Goal: Task Accomplishment & Management: Use online tool/utility

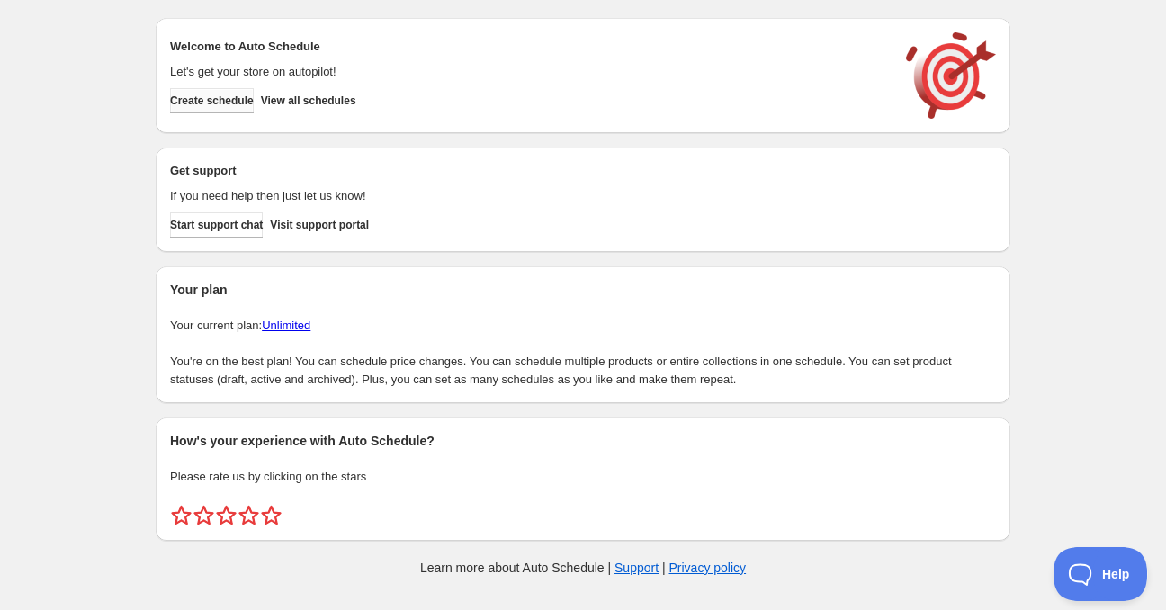
click at [241, 100] on span "Create schedule" at bounding box center [212, 101] width 84 height 14
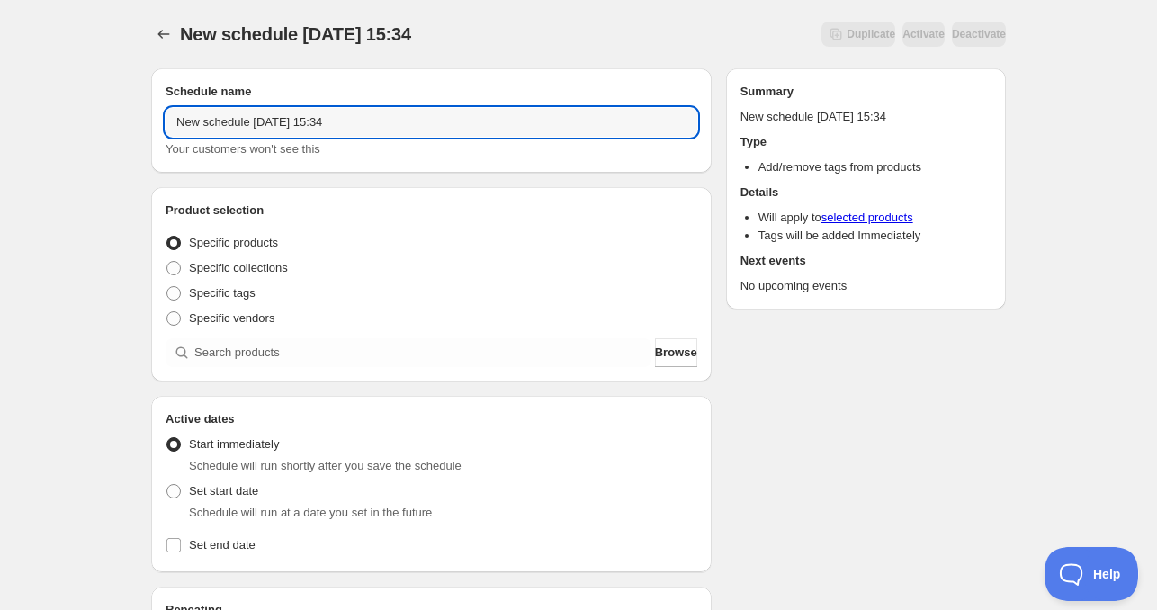
drag, startPoint x: 252, startPoint y: 129, endPoint x: 124, endPoint y: 130, distance: 127.8
click at [124, 130] on div "New schedule [DATE] 15:34. This page is ready New schedule [DATE] 15:34 Duplica…" at bounding box center [578, 545] width 1157 height 1091
click at [238, 118] on input "[DATE] 15:34" at bounding box center [432, 122] width 532 height 29
click at [437, 120] on input "[DATE] 15:34" at bounding box center [432, 122] width 532 height 29
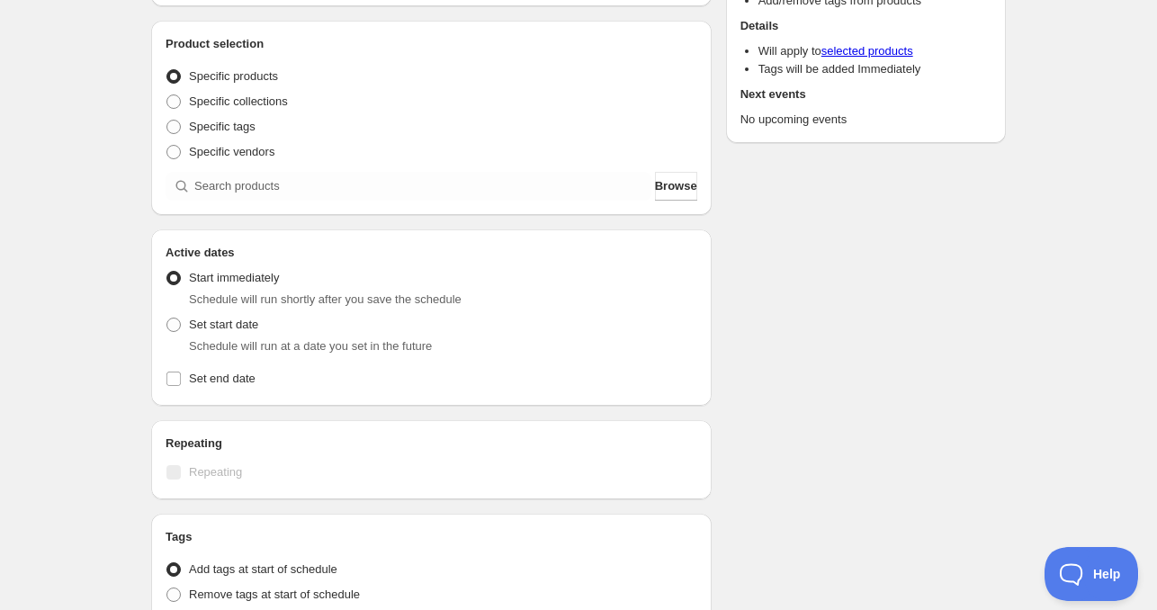
scroll to position [180, 0]
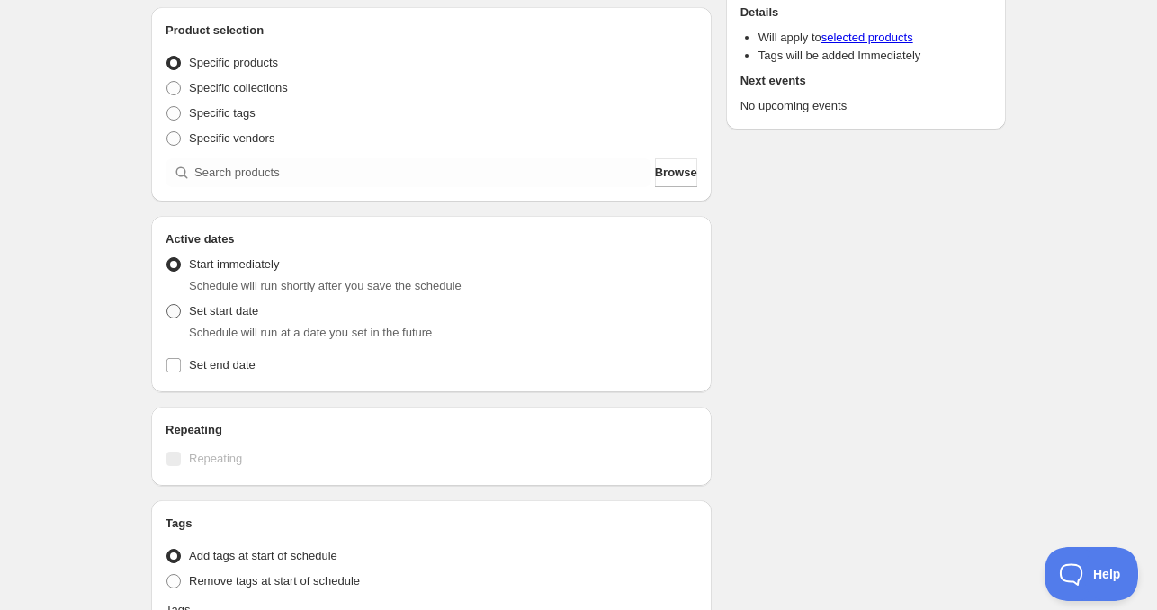
type input "[DATE] 4am"
click at [226, 305] on span "Set start date" at bounding box center [223, 310] width 69 height 13
click at [167, 305] on input "Set start date" at bounding box center [166, 304] width 1 height 1
radio input "true"
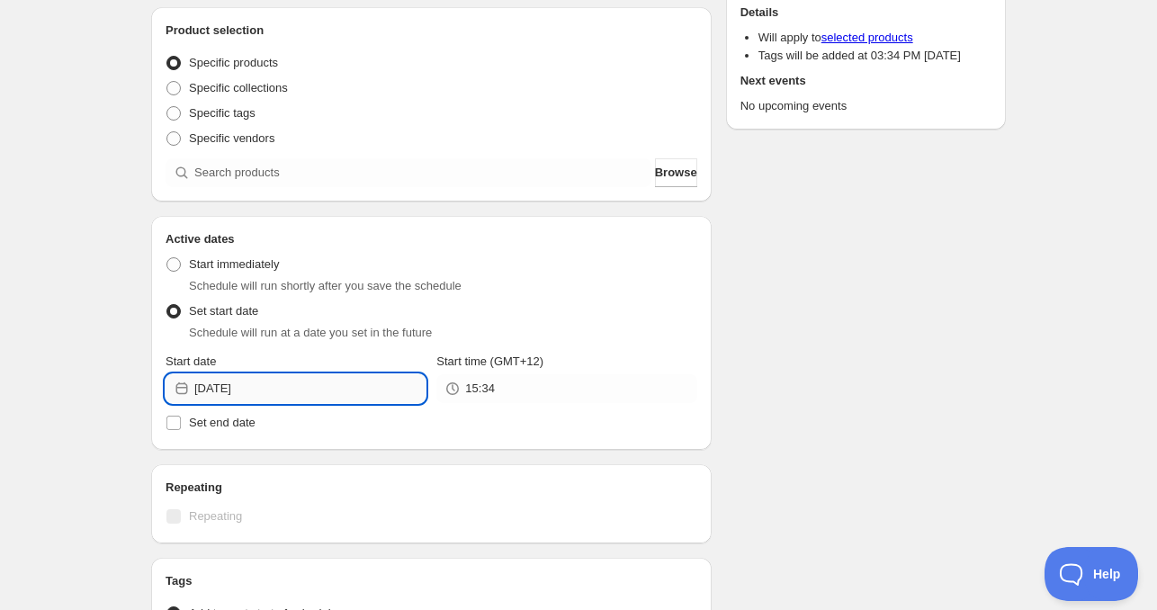
click at [289, 388] on input "[DATE]" at bounding box center [309, 388] width 231 height 29
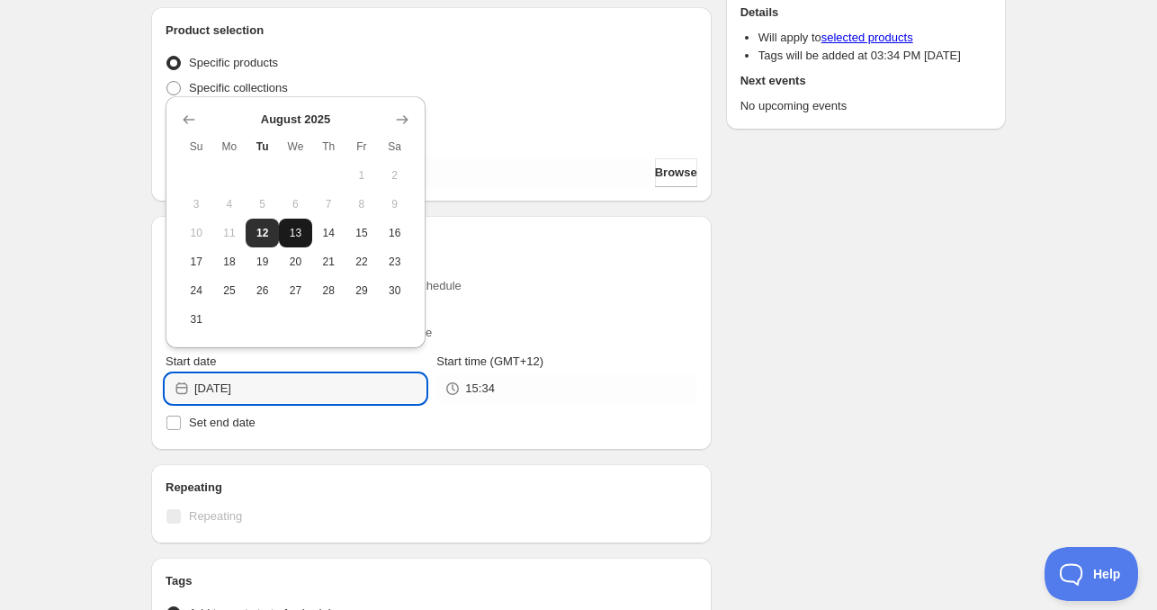
click at [284, 233] on button "13" at bounding box center [295, 233] width 33 height 29
type input "[DATE]"
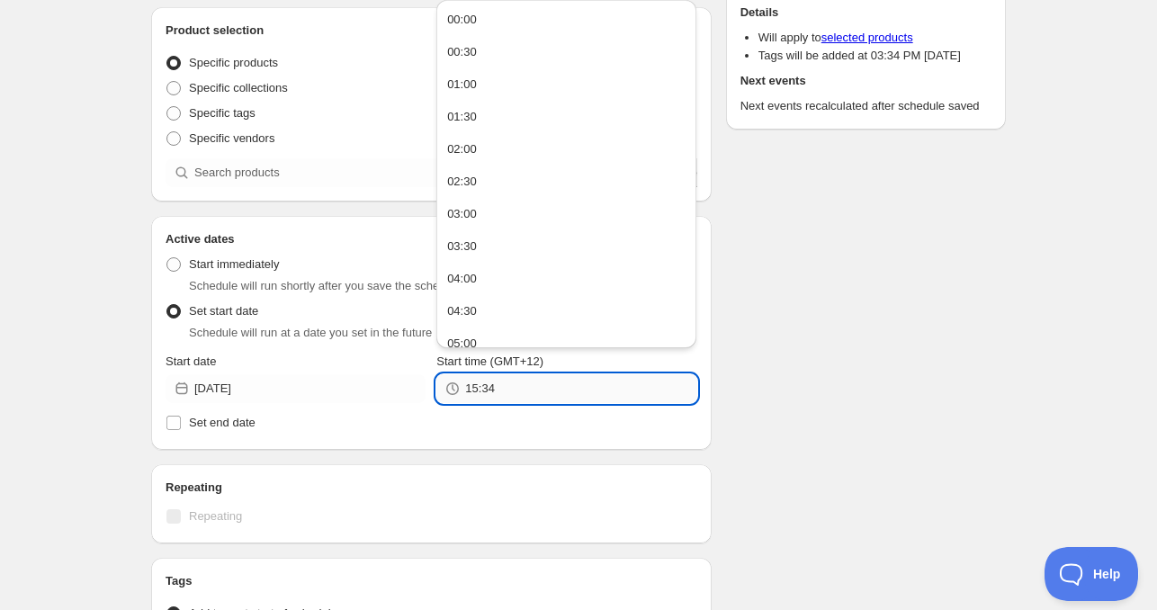
click at [491, 391] on input "15:34" at bounding box center [580, 388] width 231 height 29
drag, startPoint x: 445, startPoint y: 373, endPoint x: 418, endPoint y: 384, distance: 28.2
click at [418, 383] on div "Start date [DATE] Start time (GMT+12) 15:34" at bounding box center [432, 378] width 532 height 50
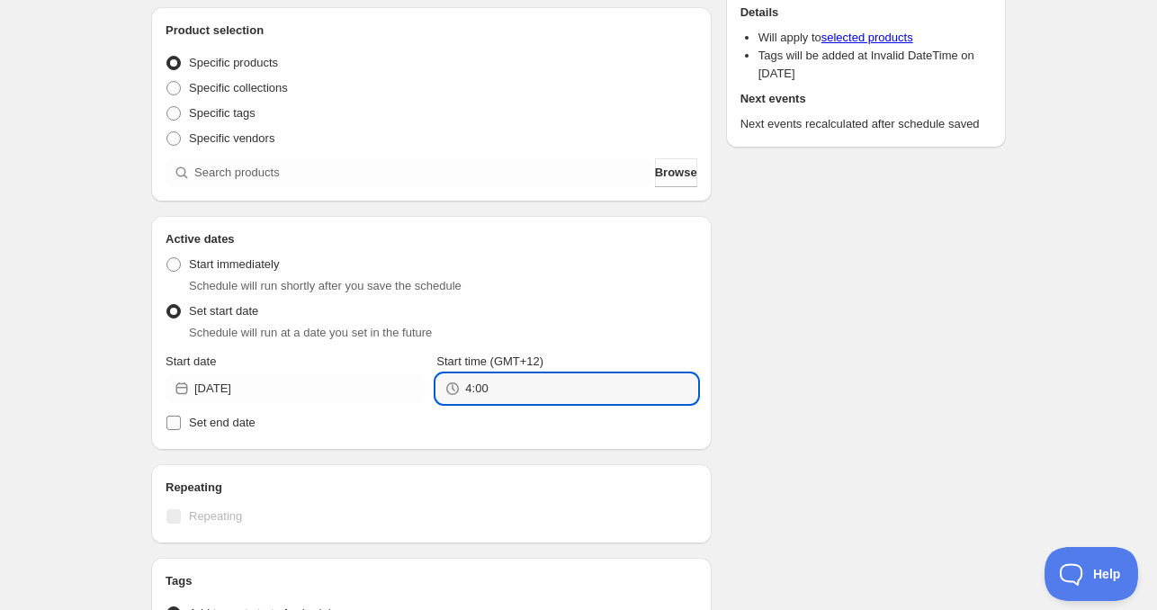
type input "04:00"
click at [233, 429] on span "Set end date" at bounding box center [222, 422] width 67 height 13
click at [181, 429] on input "Set end date" at bounding box center [173, 423] width 14 height 14
checkbox input "true"
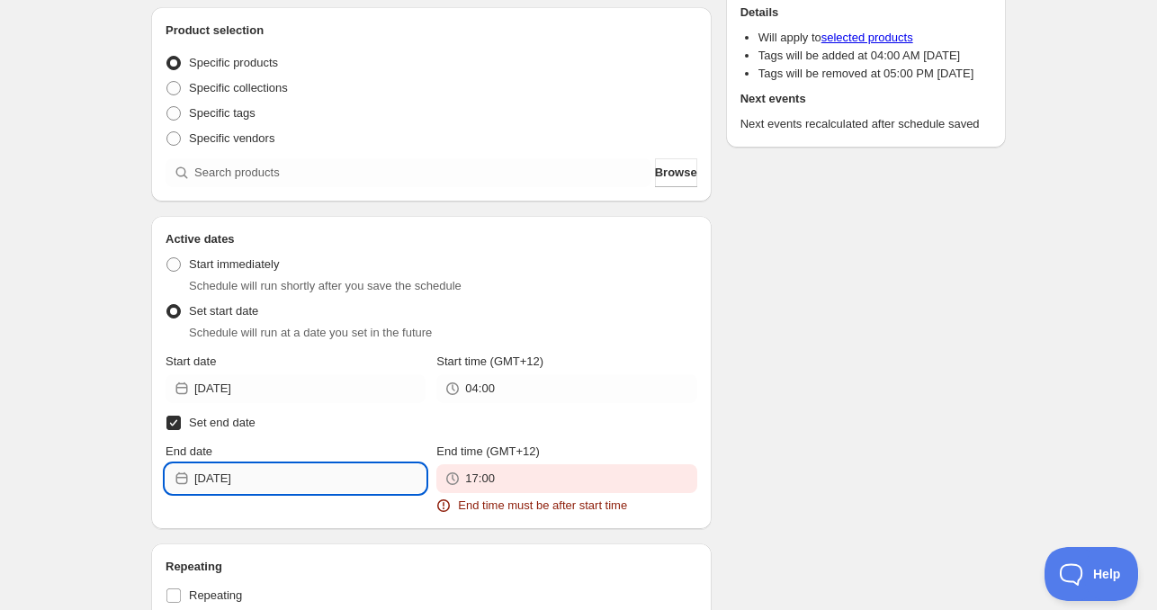
click at [258, 475] on input "[DATE]" at bounding box center [309, 478] width 231 height 29
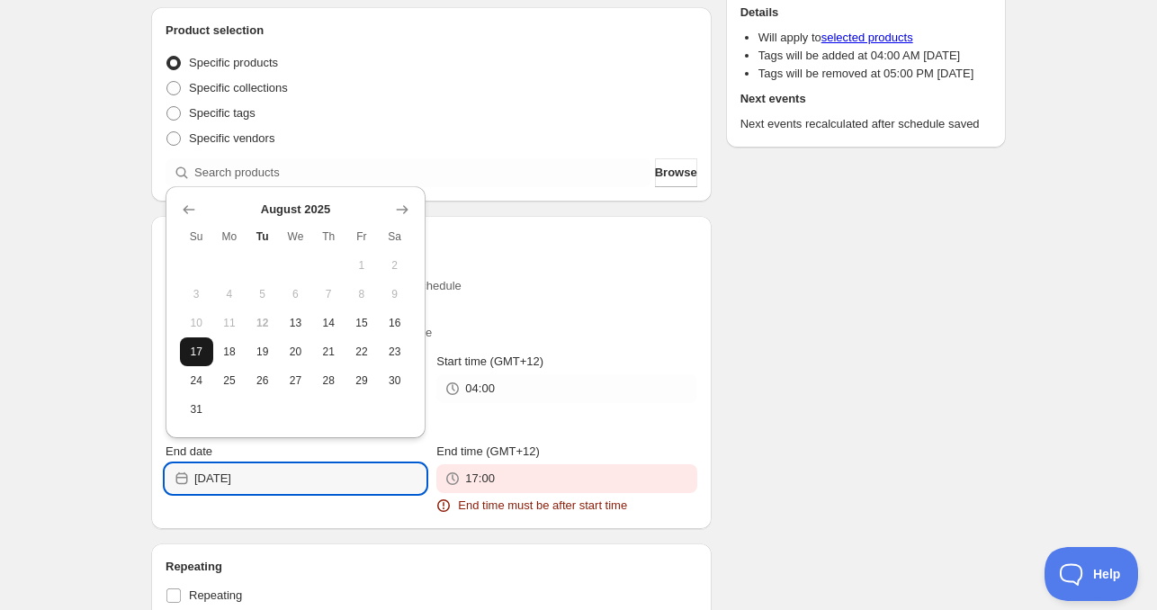
click at [204, 343] on button "17" at bounding box center [196, 351] width 33 height 29
type input "[DATE]"
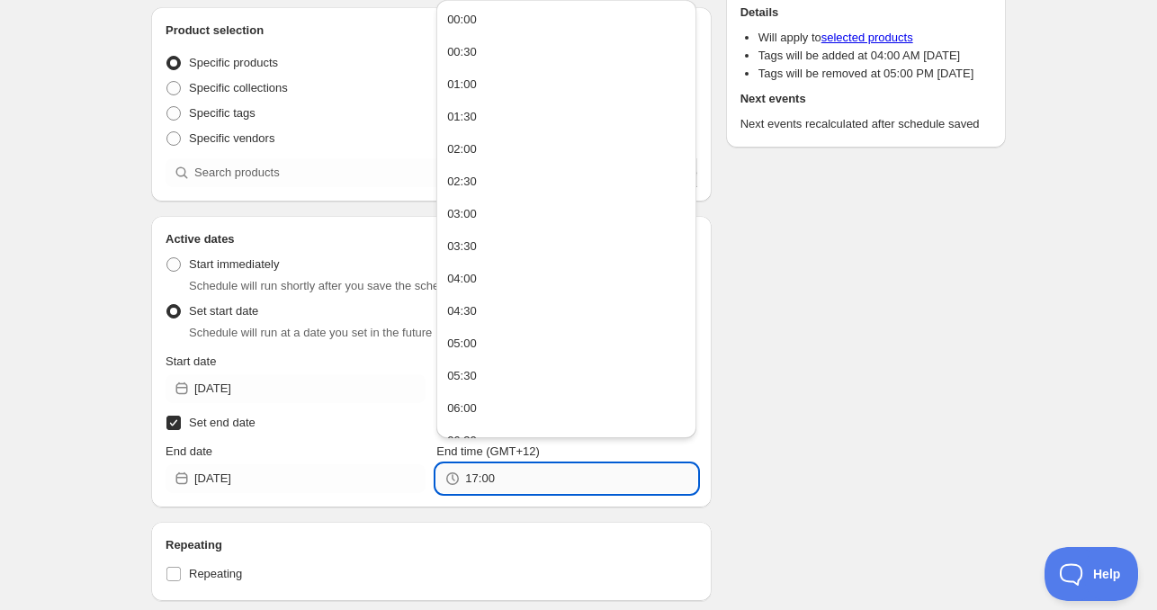
click at [480, 471] on input "17:00" at bounding box center [580, 478] width 231 height 29
paste input "4"
type input "04:00"
click at [580, 526] on div "Repeating Repeating" at bounding box center [431, 561] width 561 height 79
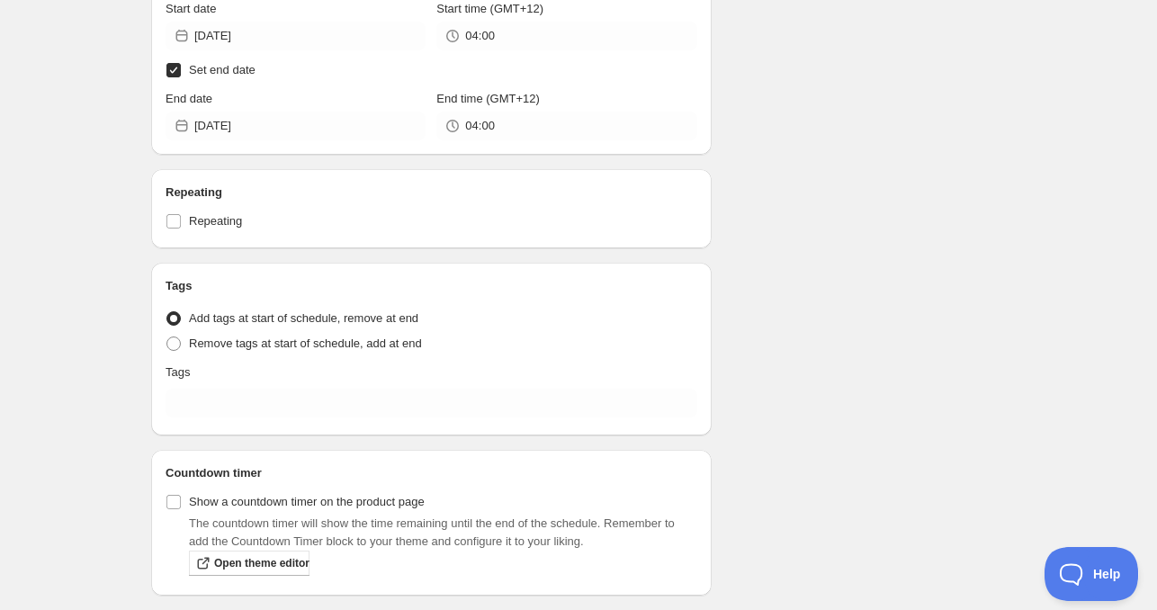
scroll to position [593, 0]
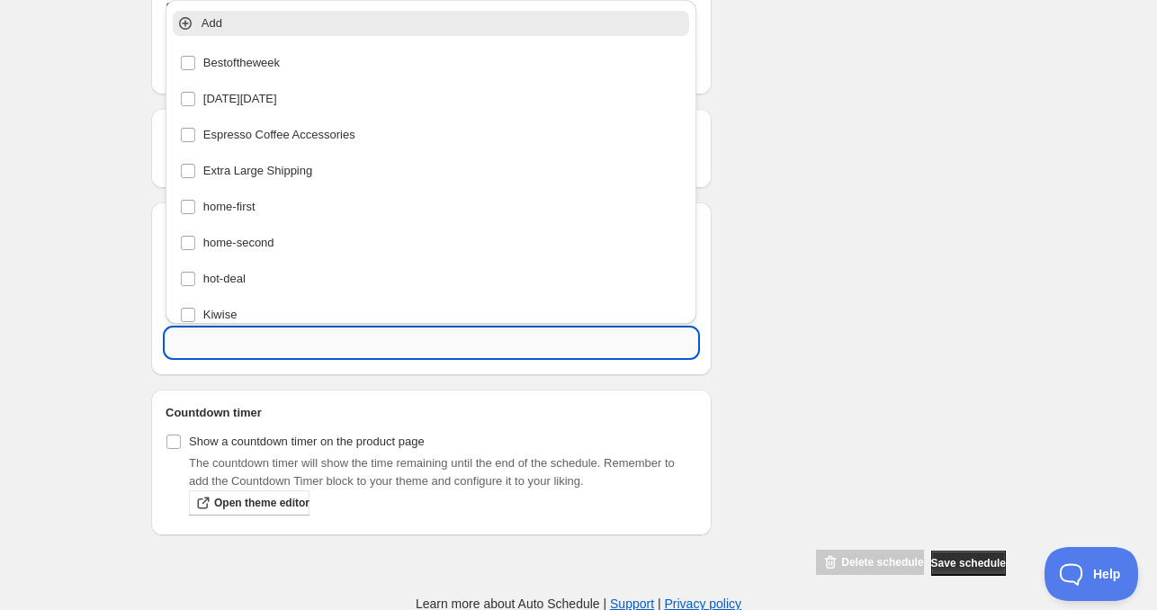
click at [257, 337] on input "text" at bounding box center [432, 342] width 532 height 29
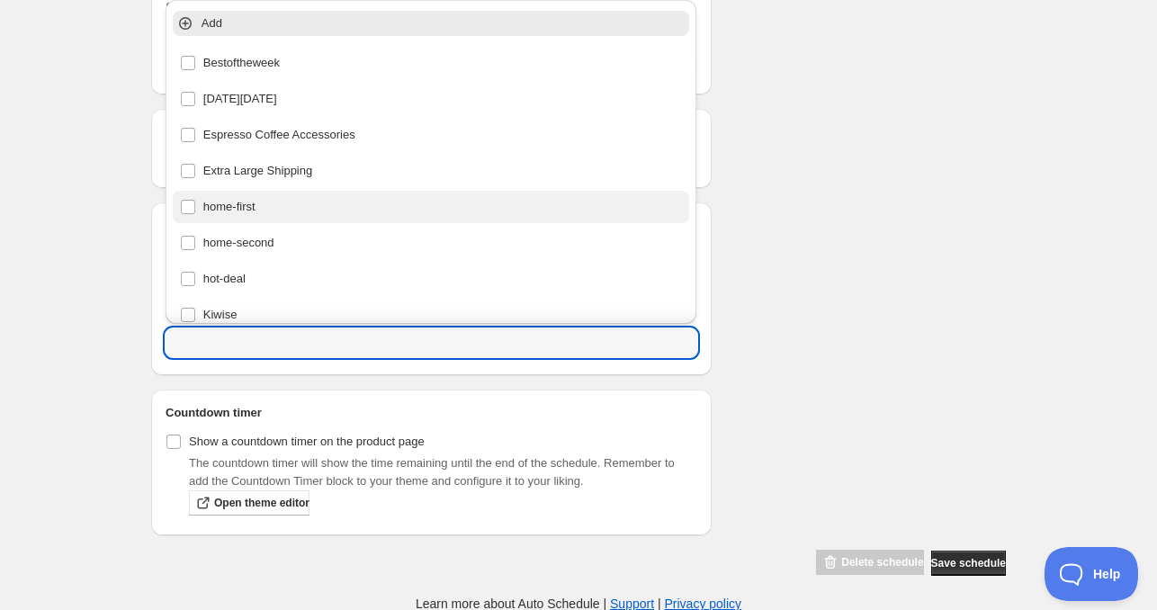
click at [251, 214] on div "home-first" at bounding box center [431, 206] width 503 height 25
type input "home-first"
checkbox input "true"
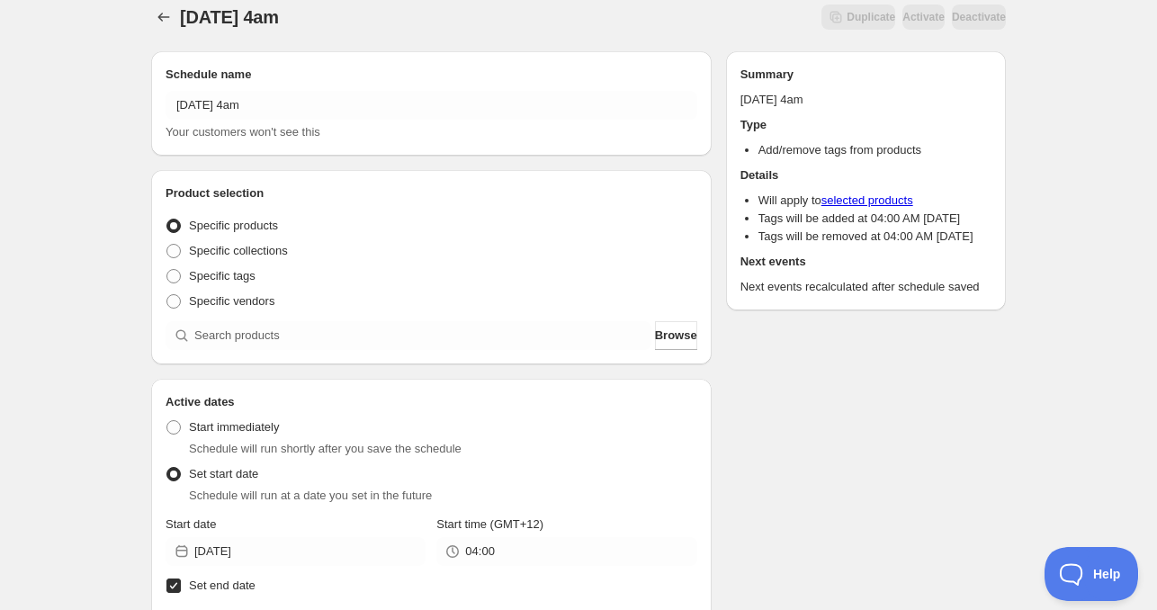
scroll to position [0, 0]
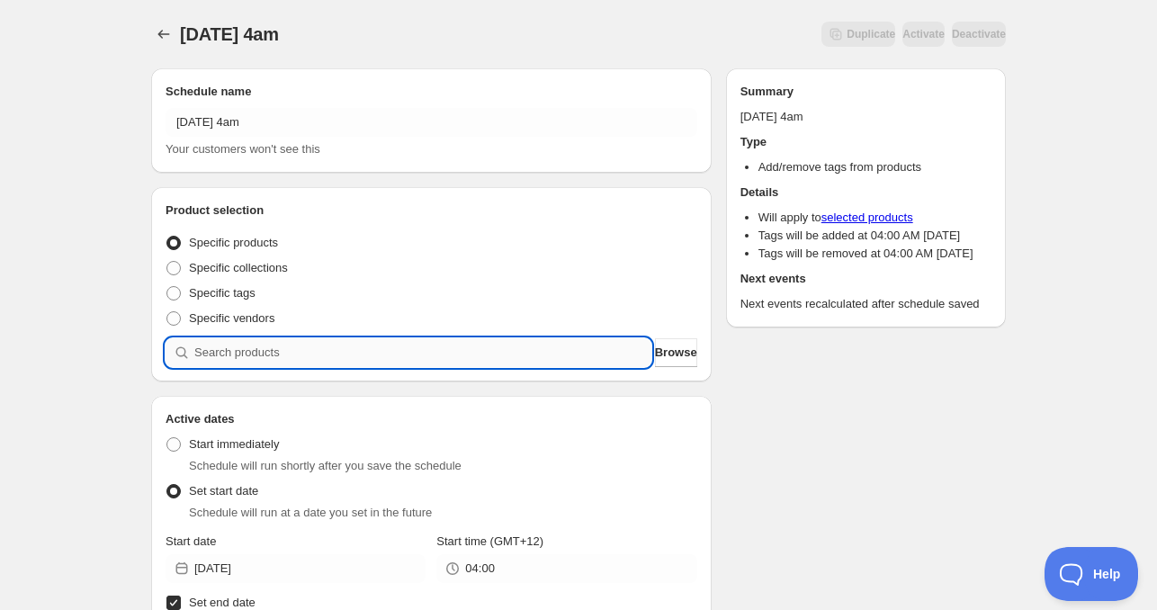
click at [249, 341] on input "search" at bounding box center [422, 352] width 457 height 29
paste input "CNH23356"
type input "CNH23356"
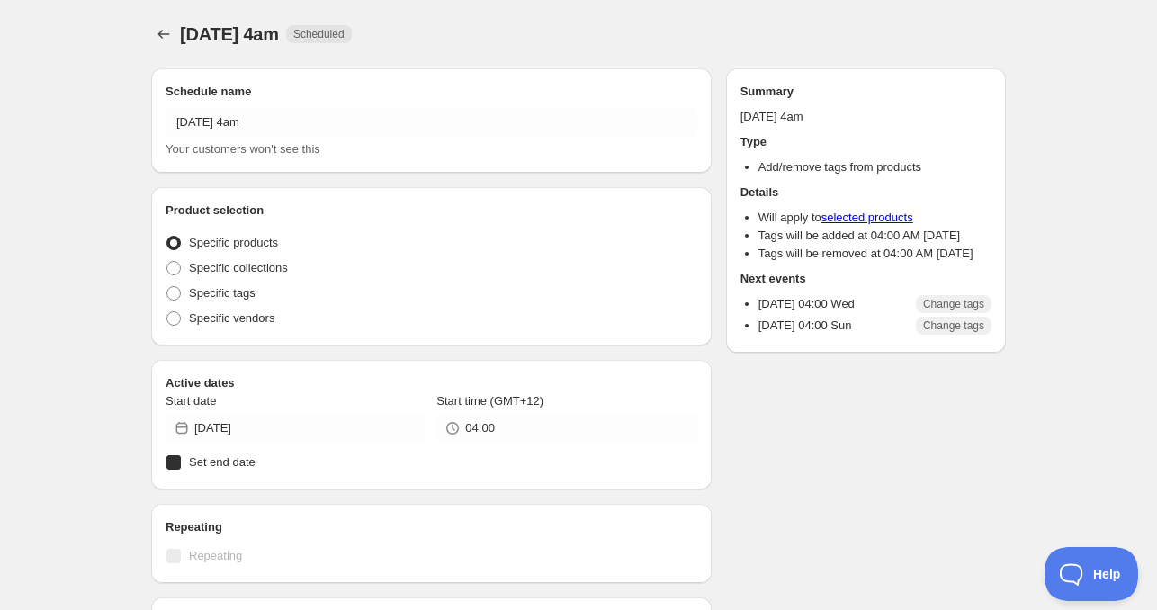
radio input "true"
checkbox input "true"
radio input "true"
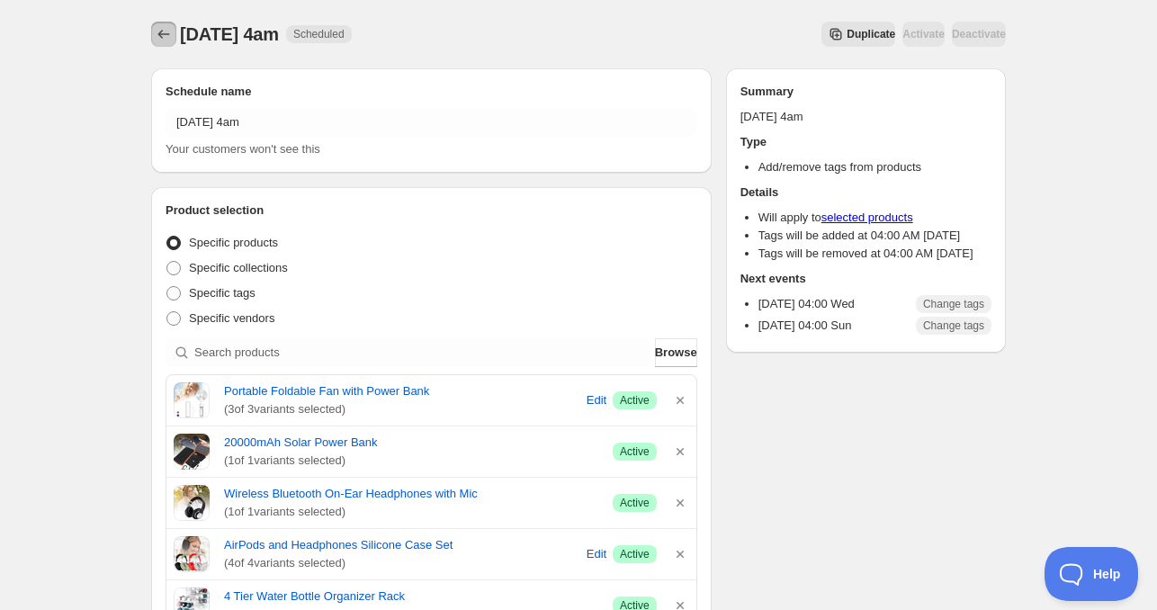
click at [175, 30] on button "Schedules" at bounding box center [163, 34] width 25 height 25
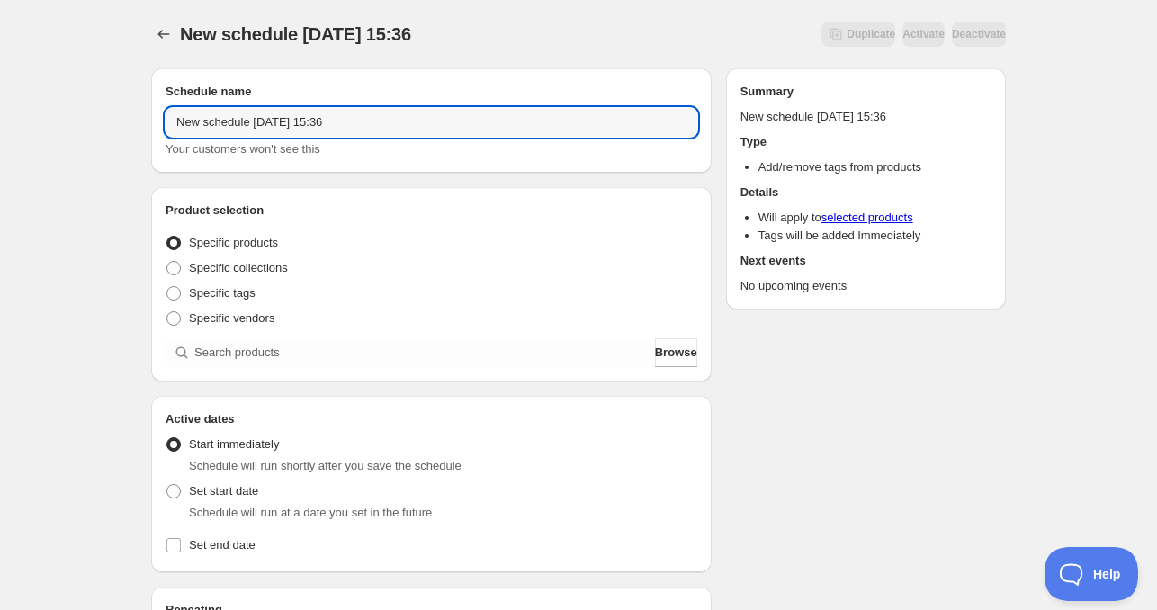
drag, startPoint x: 244, startPoint y: 121, endPoint x: 75, endPoint y: 129, distance: 169.4
click at [67, 130] on div "New schedule [DATE] 15:36. This page is ready New schedule [DATE] 15:36 Duplica…" at bounding box center [578, 545] width 1157 height 1091
click at [244, 129] on input "[DATE] 15:36" at bounding box center [432, 122] width 532 height 29
drag, startPoint x: 271, startPoint y: 125, endPoint x: 498, endPoint y: 130, distance: 226.8
click at [495, 130] on input "[DATE] 15:36" at bounding box center [432, 122] width 532 height 29
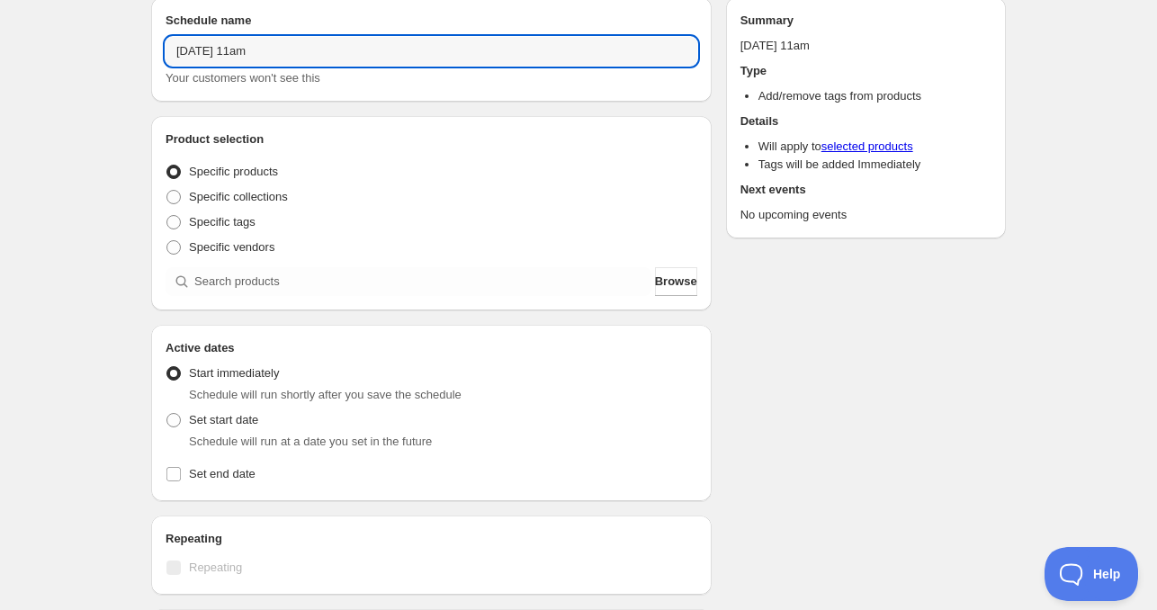
scroll to position [90, 0]
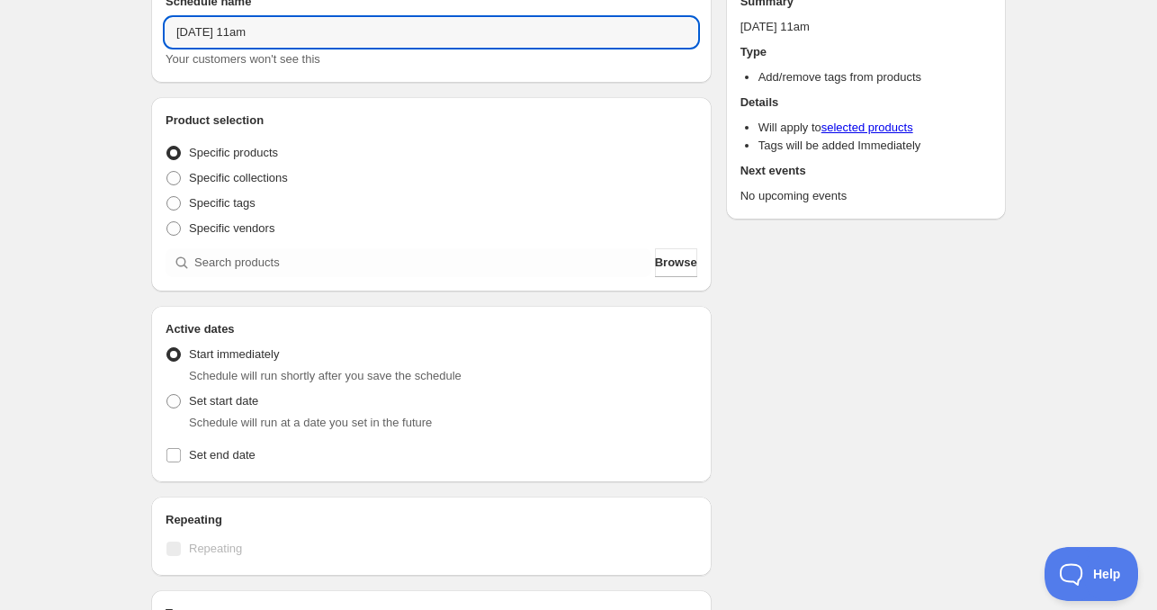
type input "[DATE] 11am"
click at [252, 237] on span "Specific vendors" at bounding box center [231, 229] width 85 height 18
click at [167, 222] on input "Specific vendors" at bounding box center [166, 221] width 1 height 1
radio input "true"
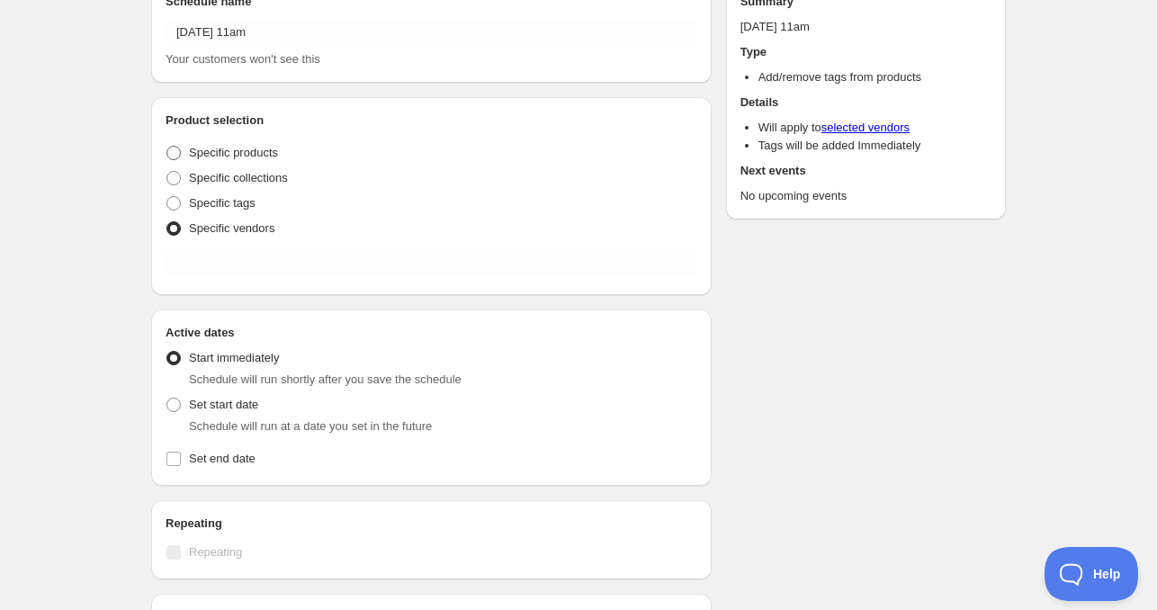
click at [181, 156] on span at bounding box center [174, 153] width 16 height 16
click at [167, 147] on input "Specific products" at bounding box center [166, 146] width 1 height 1
radio input "true"
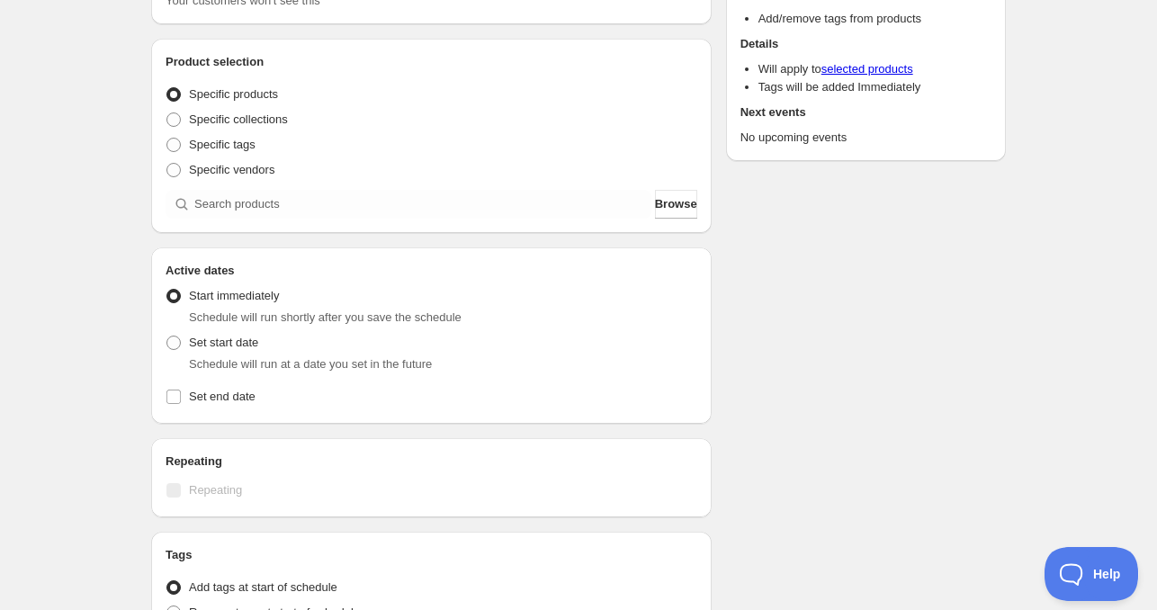
scroll to position [180, 0]
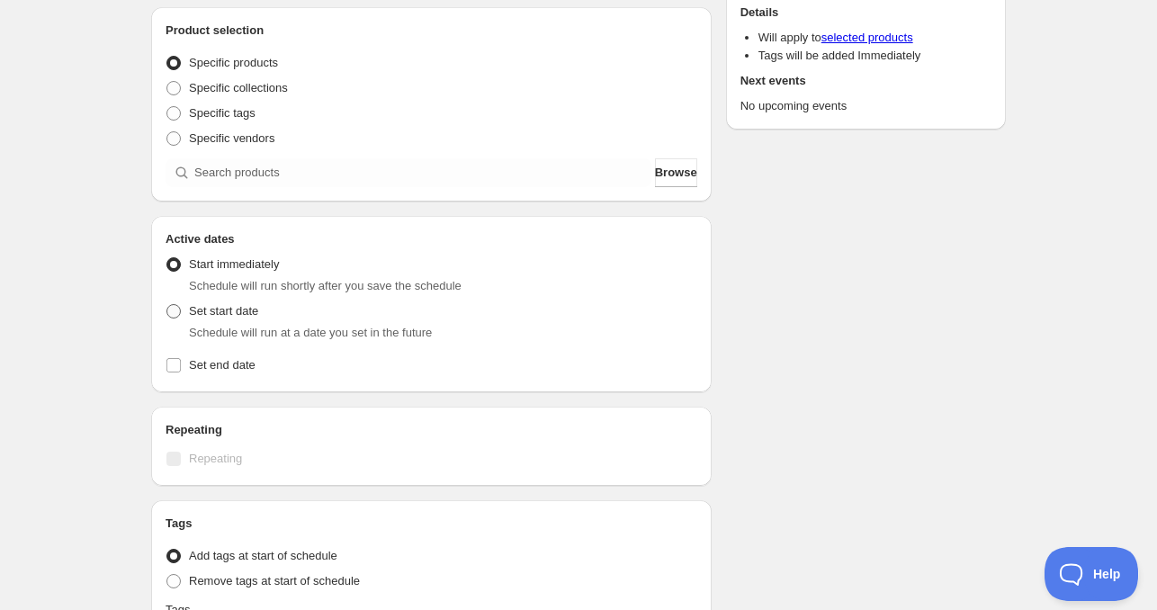
click at [217, 318] on span "Set start date" at bounding box center [223, 310] width 69 height 13
click at [167, 305] on input "Set start date" at bounding box center [166, 304] width 1 height 1
radio input "true"
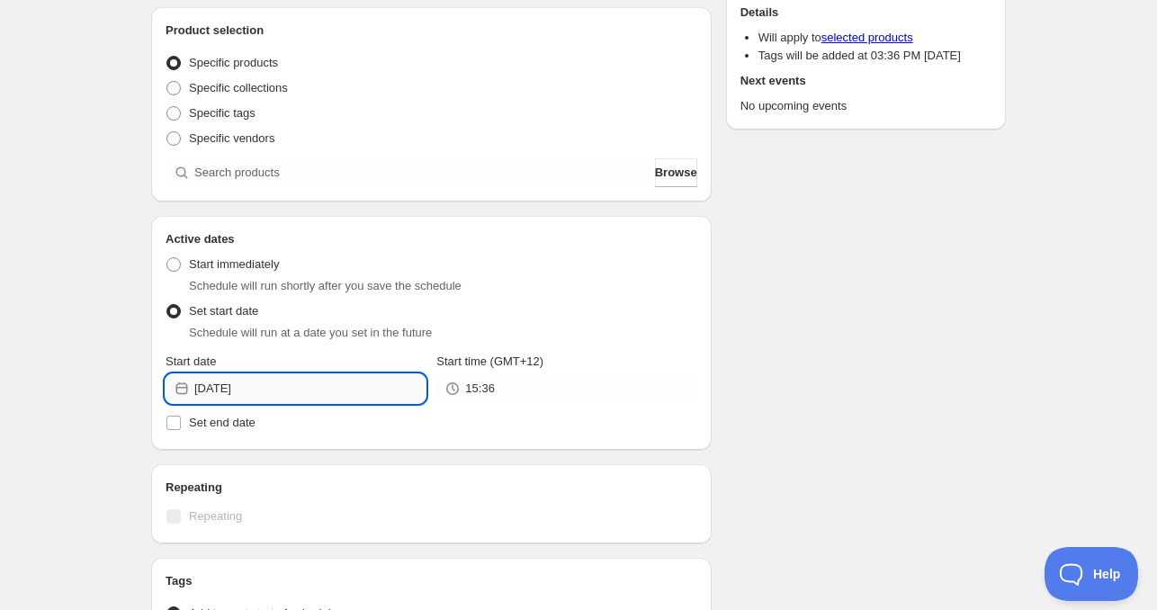
click at [265, 375] on input "[DATE]" at bounding box center [309, 388] width 231 height 29
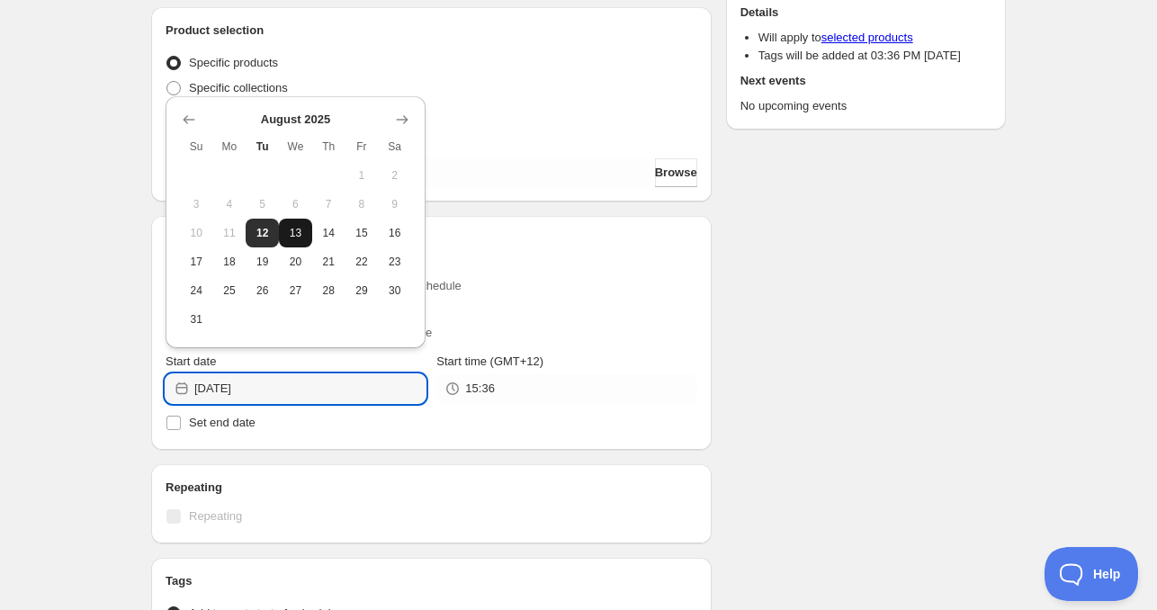
click at [301, 240] on button "13" at bounding box center [295, 233] width 33 height 29
type input "[DATE]"
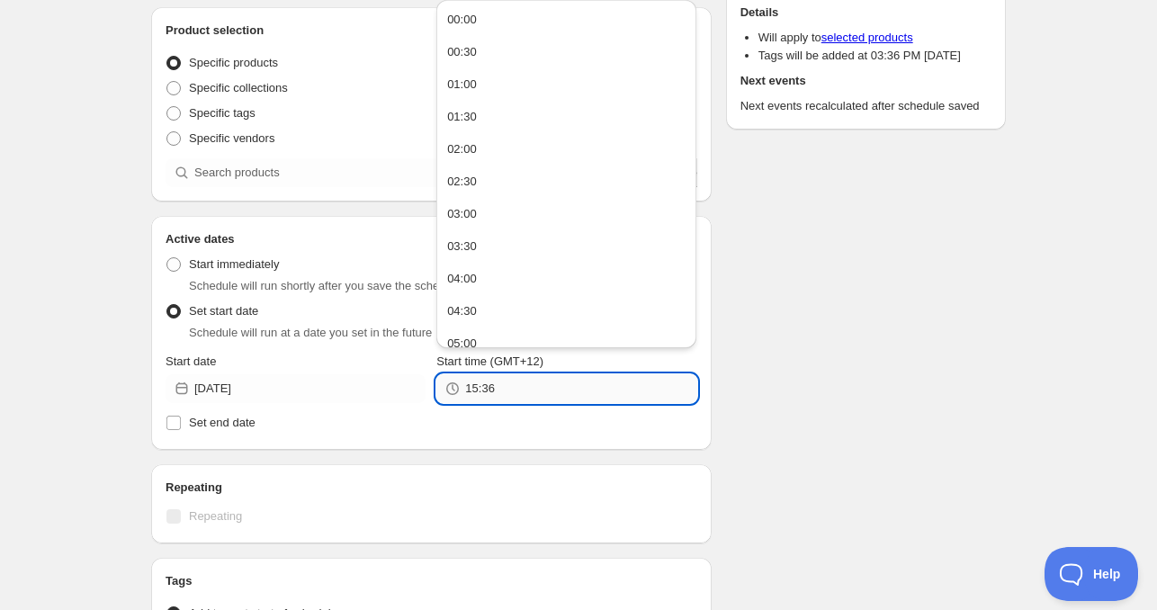
click at [499, 388] on input "15:36" at bounding box center [580, 388] width 231 height 29
type input "11:00"
click at [216, 433] on label "Set end date" at bounding box center [432, 422] width 532 height 25
click at [181, 430] on input "Set end date" at bounding box center [173, 423] width 14 height 14
checkbox input "true"
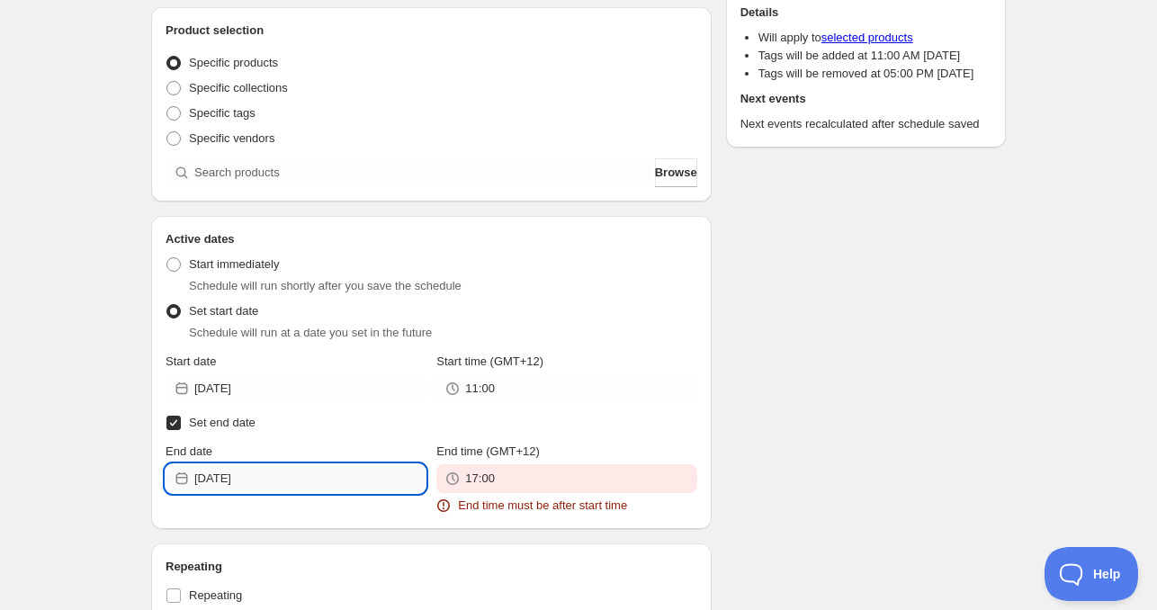
click at [262, 486] on input "[DATE]" at bounding box center [309, 478] width 231 height 29
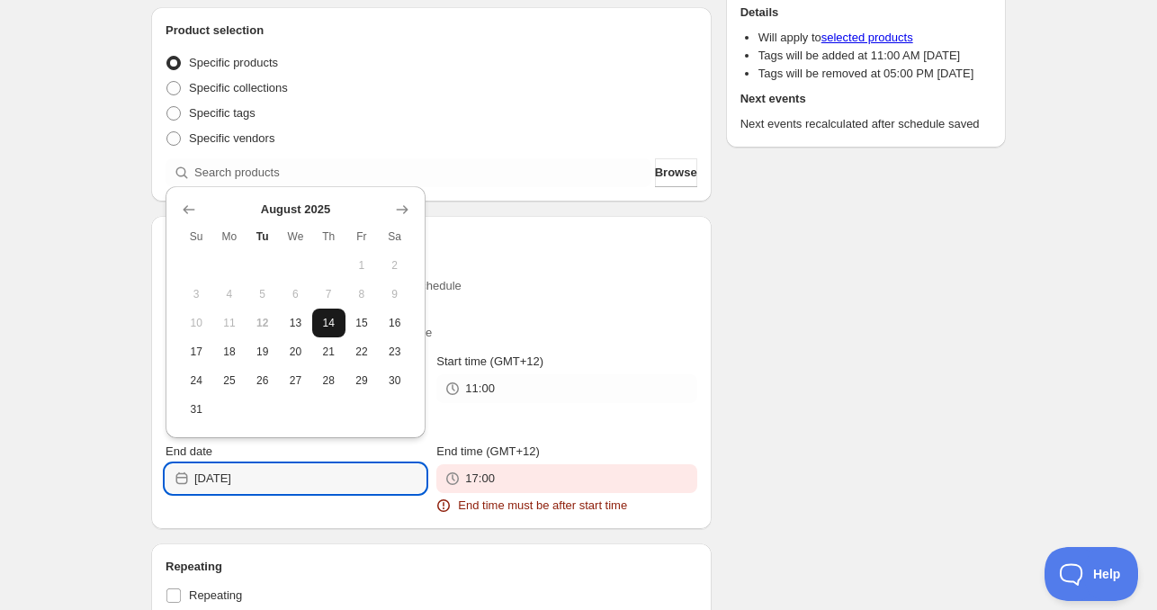
click at [331, 317] on span "14" at bounding box center [328, 323] width 19 height 14
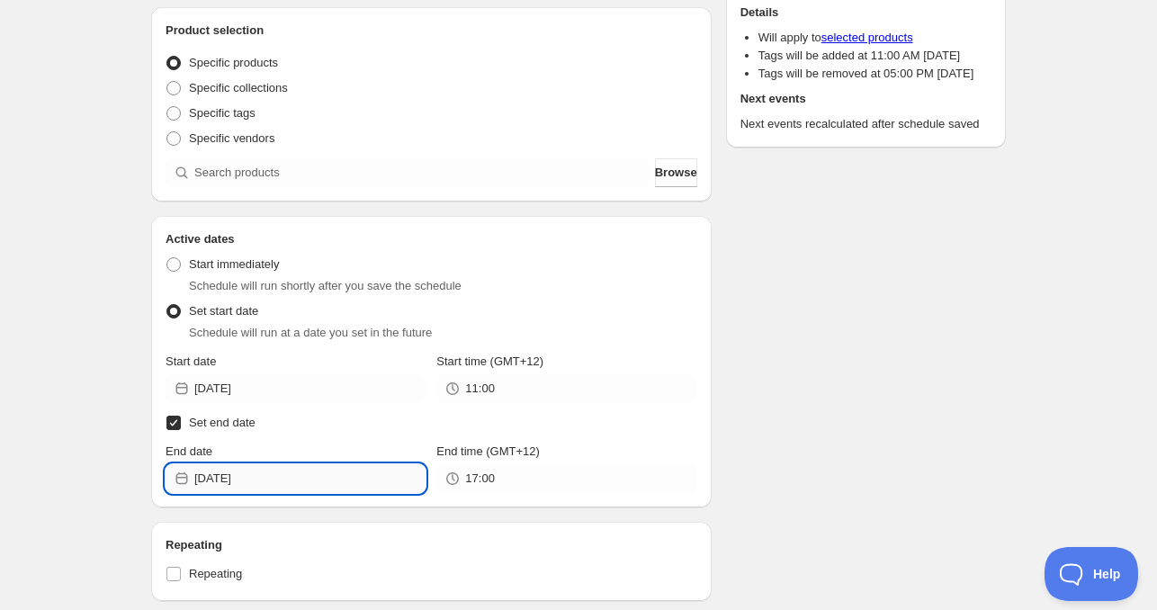
click at [318, 481] on input "[DATE]" at bounding box center [309, 478] width 231 height 29
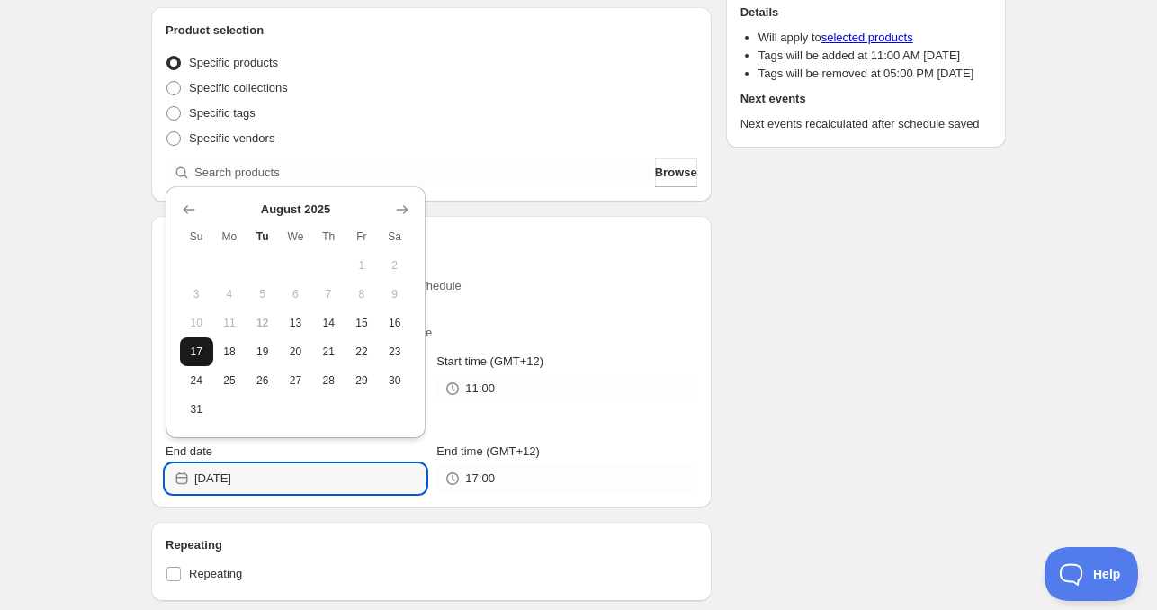
click at [202, 345] on span "17" at bounding box center [196, 352] width 19 height 14
type input "[DATE]"
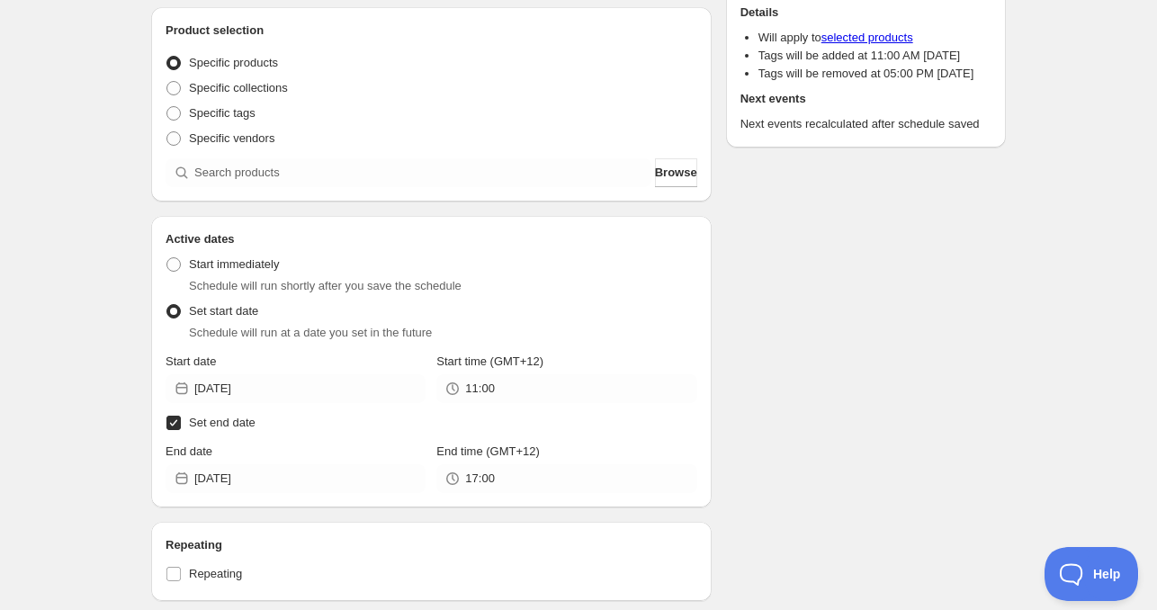
click at [546, 493] on div "Active dates Active Date Type Start immediately Schedule will run shortly after…" at bounding box center [431, 362] width 561 height 292
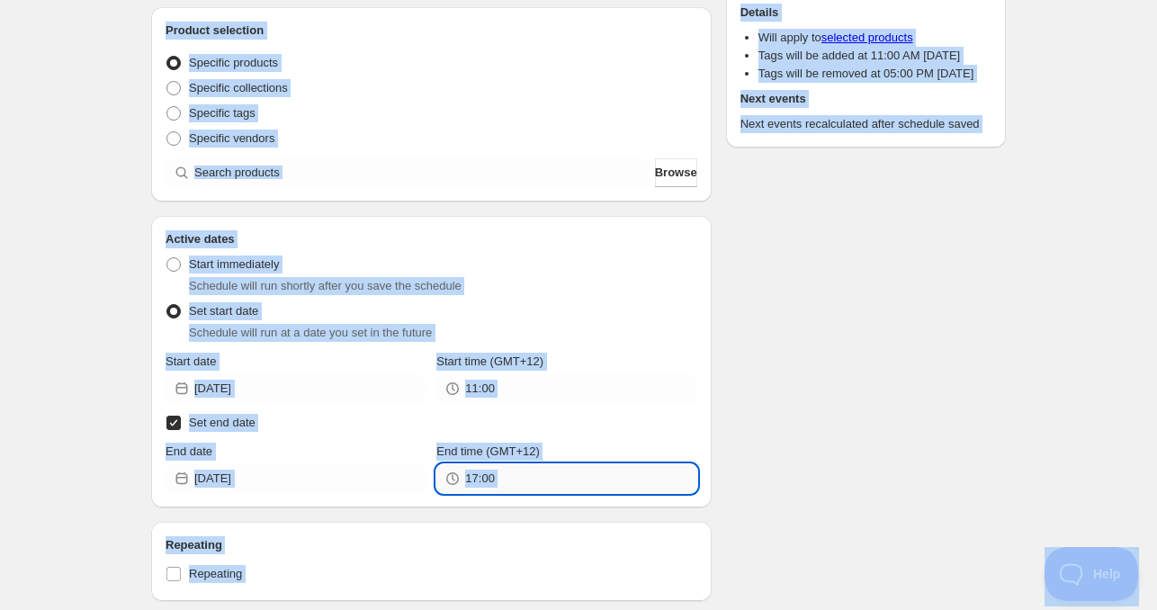
click at [544, 488] on input "17:00" at bounding box center [580, 478] width 231 height 29
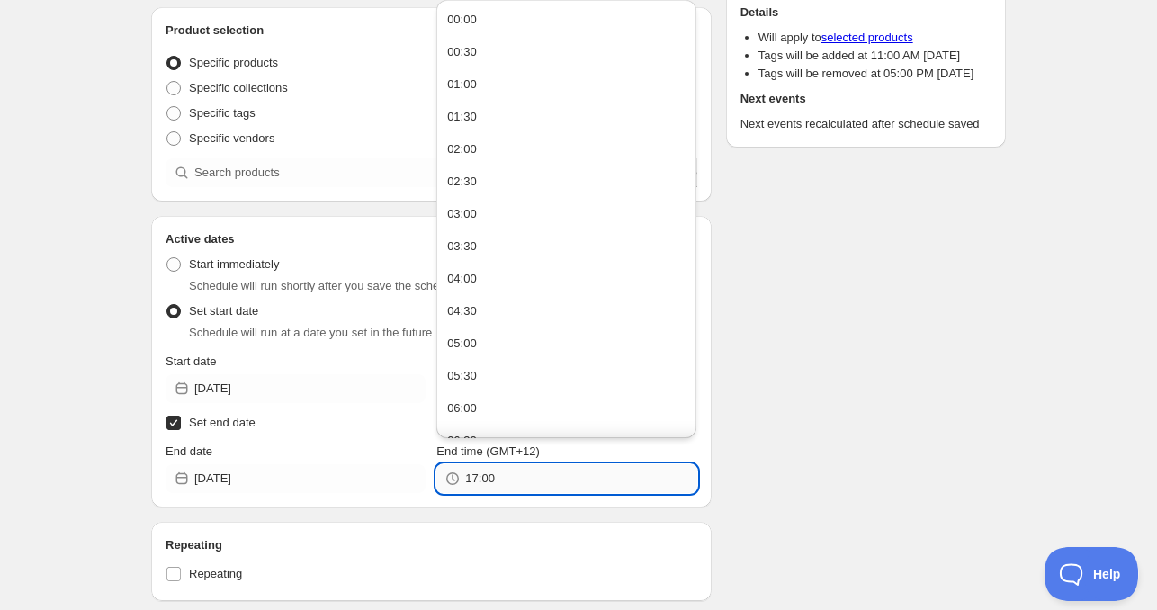
paste input "1"
type input "11:00"
click at [522, 530] on div "Repeating Repeating" at bounding box center [431, 561] width 561 height 79
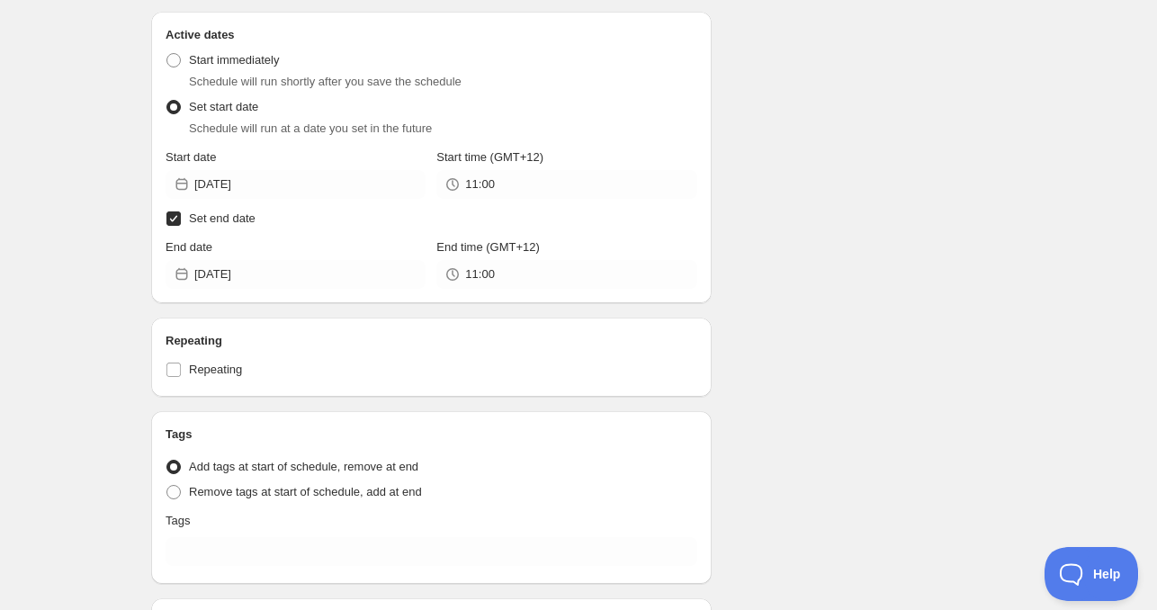
scroll to position [450, 0]
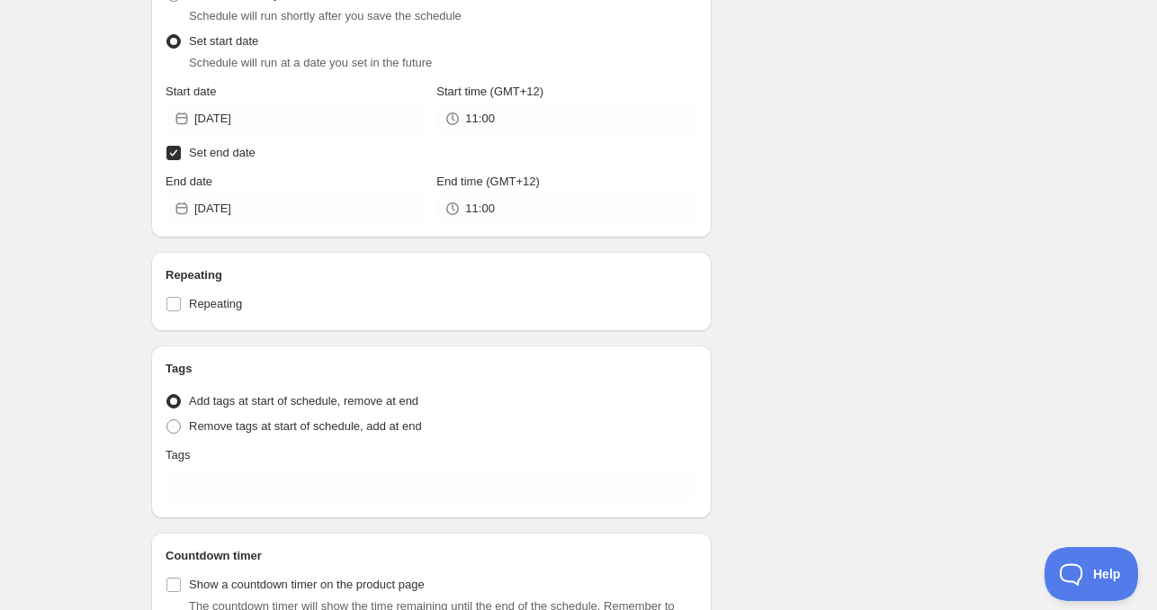
click at [286, 468] on div "Tags Tag type Add tags at start of schedule, remove at end Remove tags at start…" at bounding box center [432, 432] width 532 height 144
click at [236, 468] on div "Tags Tag type Add tags at start of schedule, remove at end Remove tags at start…" at bounding box center [432, 432] width 532 height 144
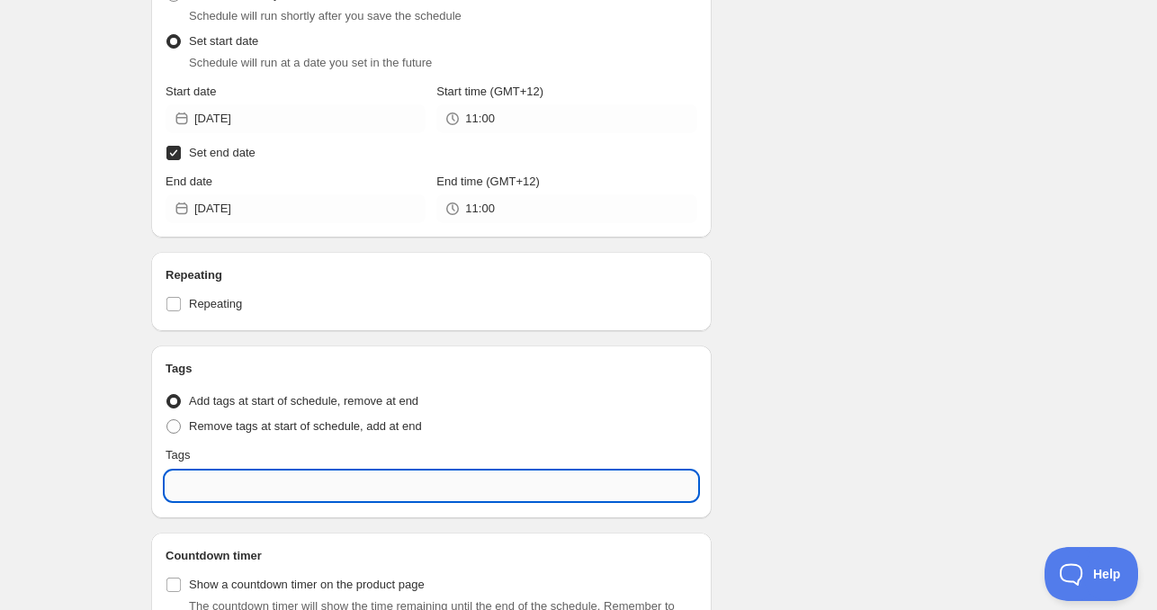
click at [227, 483] on input "text" at bounding box center [432, 486] width 532 height 29
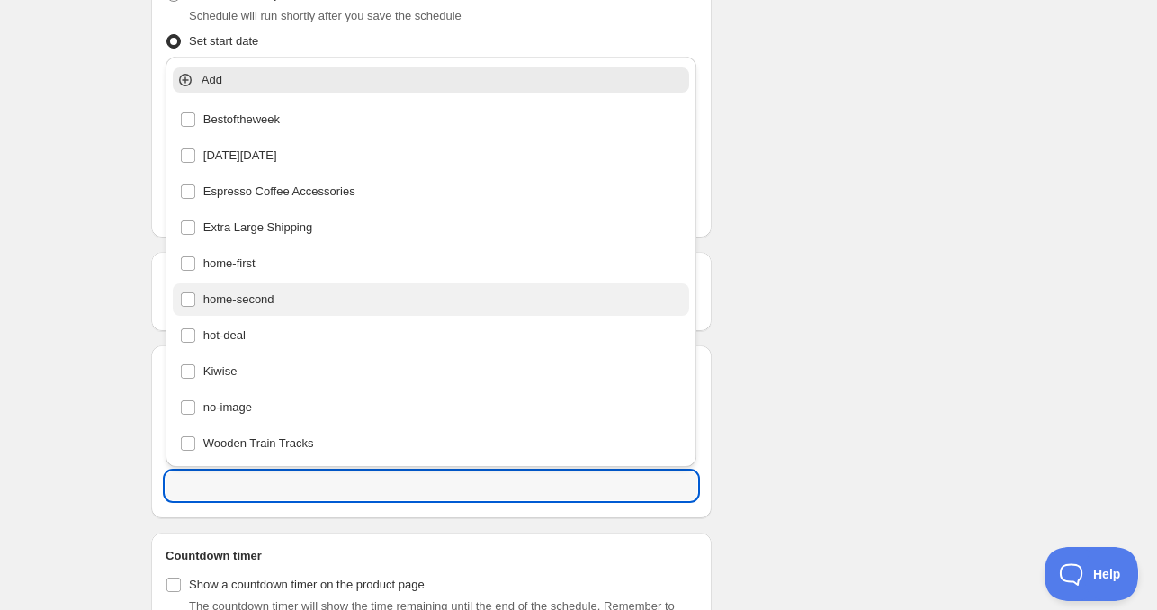
click at [245, 301] on div "home-second" at bounding box center [431, 299] width 503 height 25
type input "home-second"
checkbox input "true"
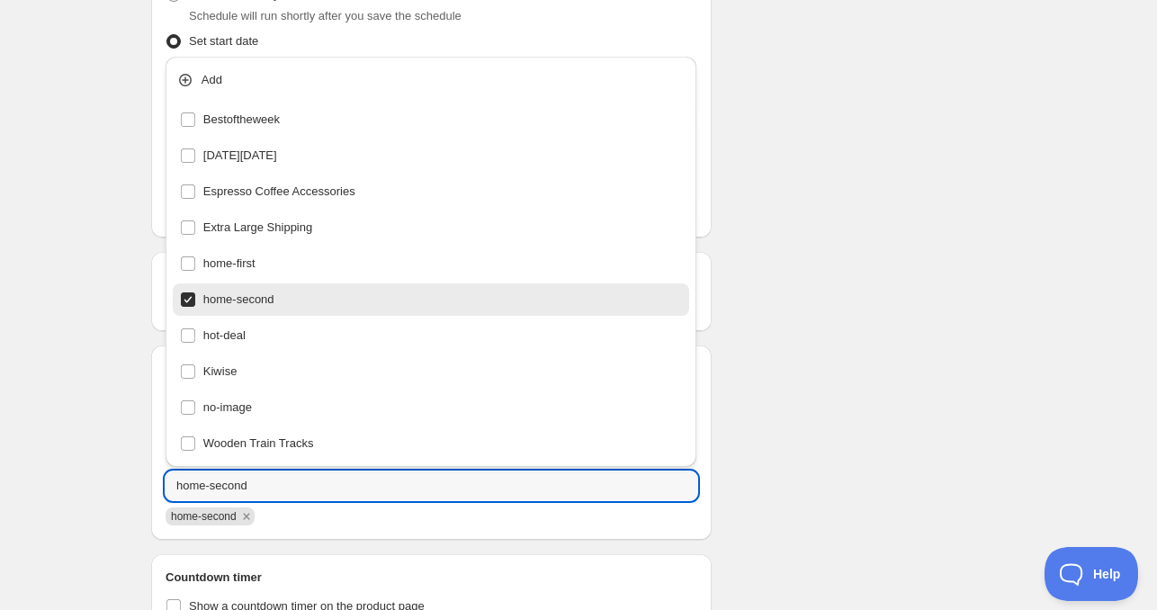
click at [824, 311] on div "Schedule name [DATE] 11am Your customers won't see this Product selection Entit…" at bounding box center [571, 173] width 869 height 1138
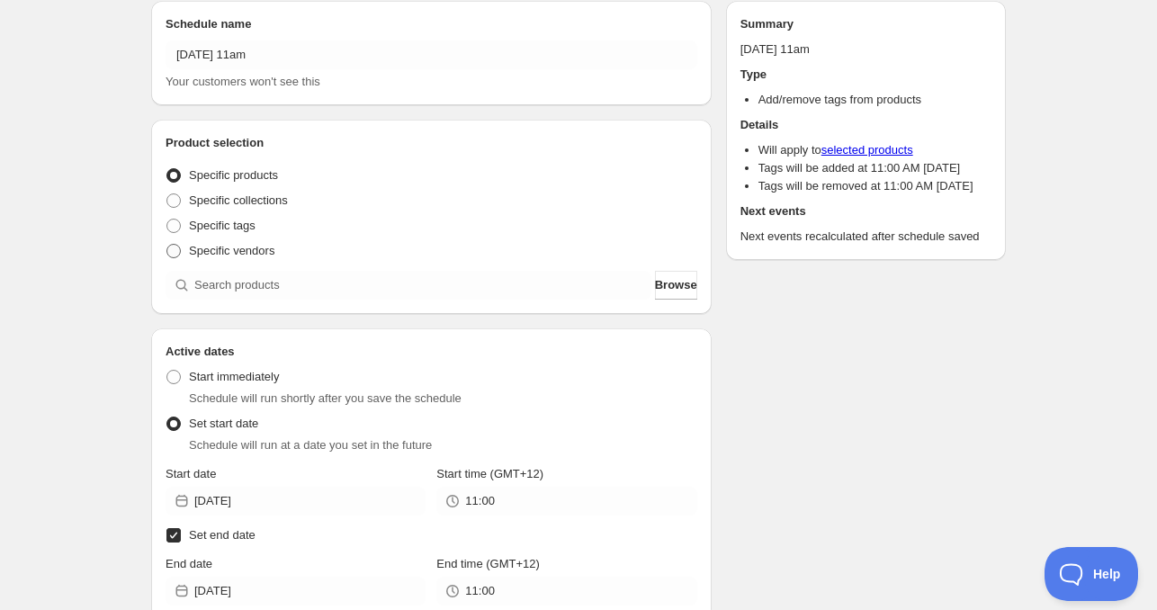
scroll to position [0, 0]
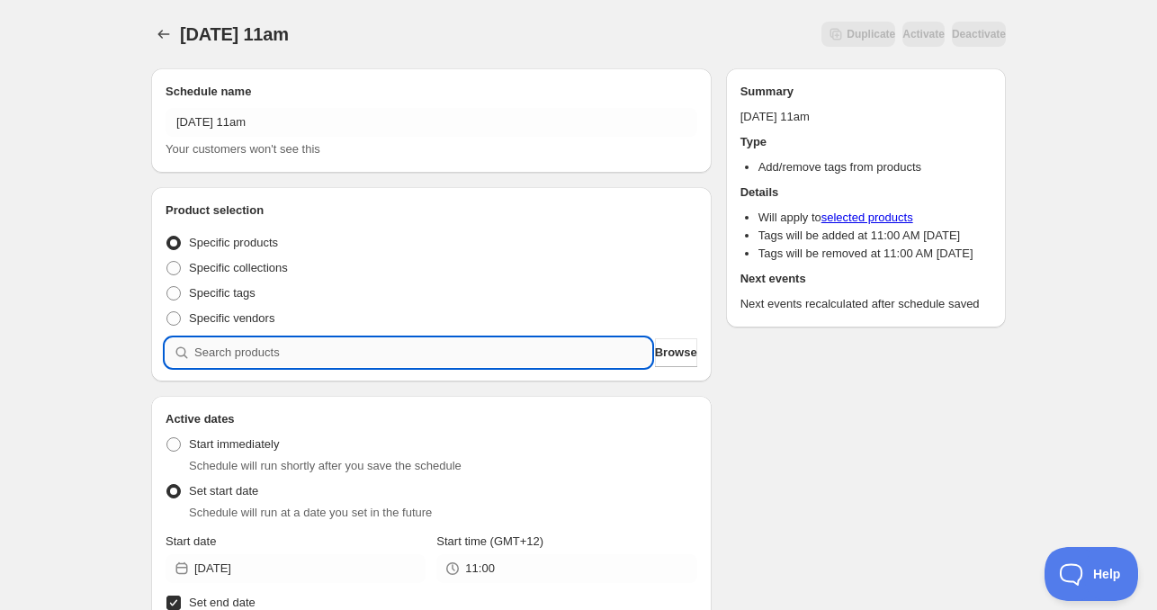
click at [281, 347] on input "search" at bounding box center [422, 352] width 457 height 29
paste input "search"
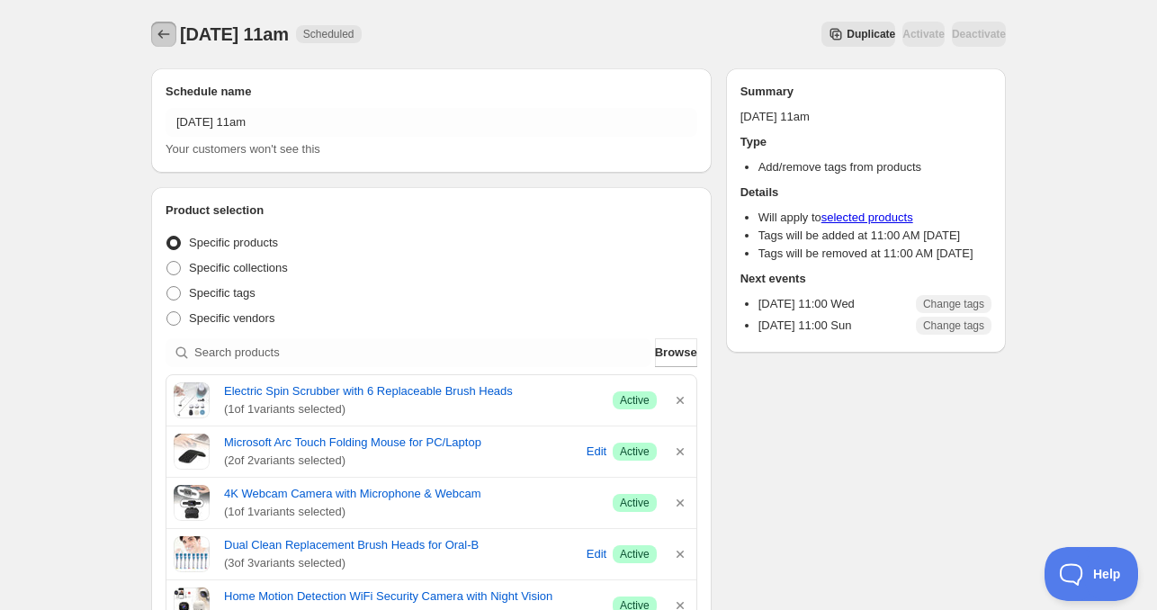
click at [170, 31] on icon "Schedules" at bounding box center [164, 34] width 18 height 18
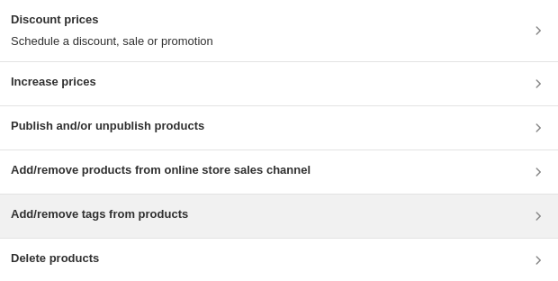
click at [134, 220] on h3 "Add/remove tags from products" at bounding box center [99, 214] width 177 height 18
click at [129, 215] on h3 "Add/remove tags from products" at bounding box center [99, 214] width 177 height 18
